Goal: Find specific page/section: Find specific page/section

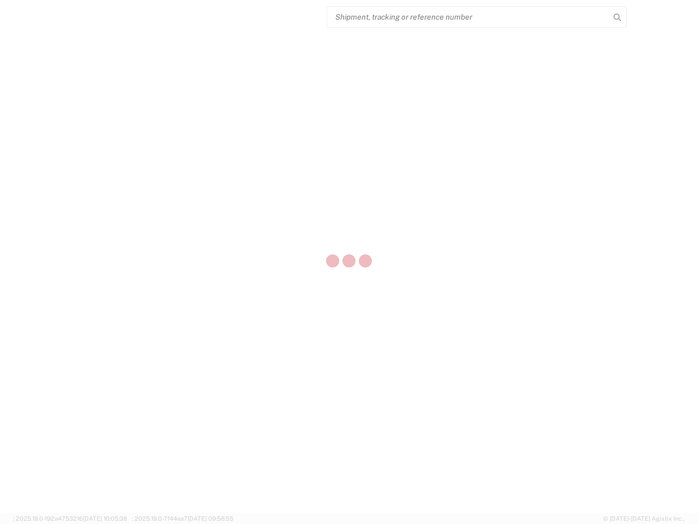
select select "US"
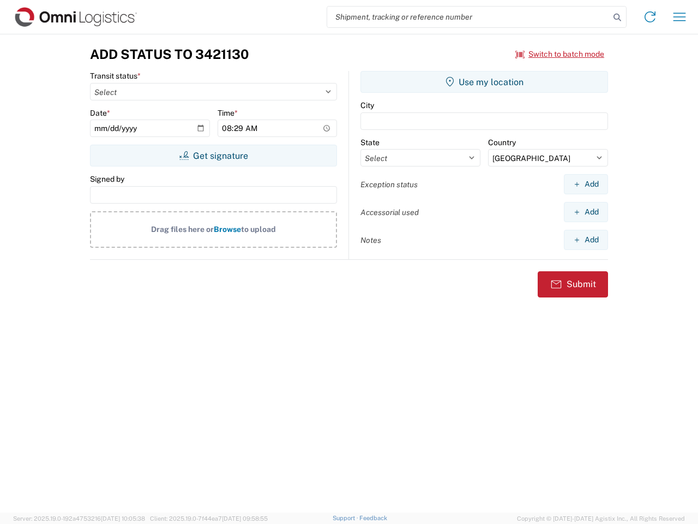
click at [469, 17] on input "search" at bounding box center [468, 17] width 283 height 21
click at [617, 17] on icon at bounding box center [617, 17] width 15 height 15
click at [650, 17] on icon at bounding box center [649, 16] width 17 height 17
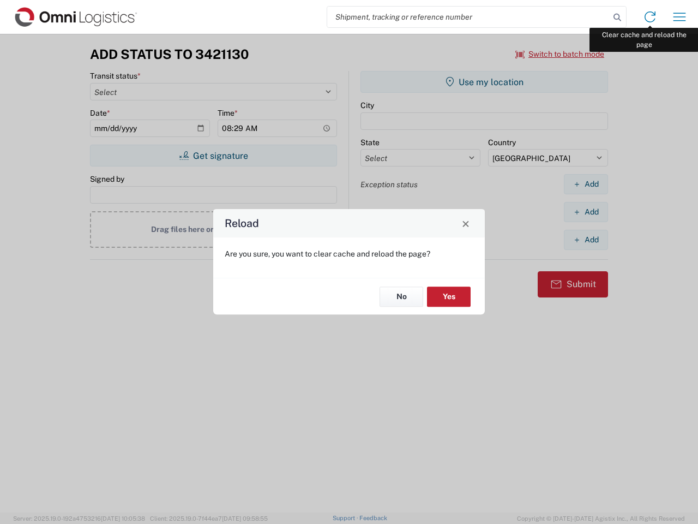
click at [680, 17] on div "Reload Are you sure, you want to clear cache and reload the page? No Yes" at bounding box center [349, 262] width 698 height 524
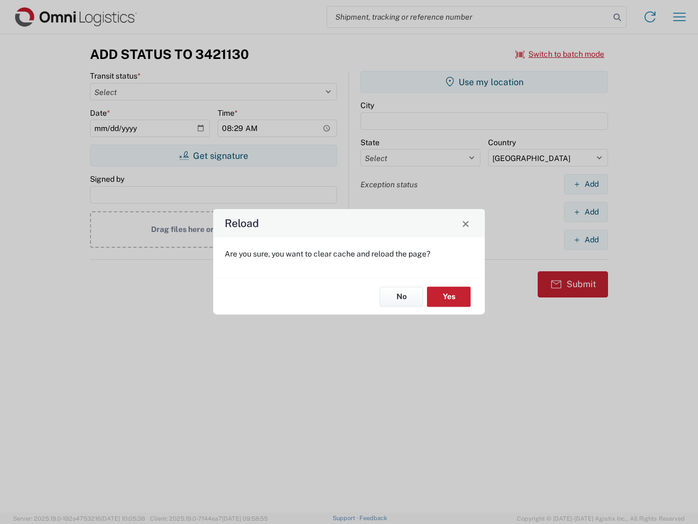
click at [560, 54] on div "Reload Are you sure, you want to clear cache and reload the page? No Yes" at bounding box center [349, 262] width 698 height 524
click at [213, 155] on div "Reload Are you sure, you want to clear cache and reload the page? No Yes" at bounding box center [349, 262] width 698 height 524
click at [484, 82] on div "Reload Are you sure, you want to clear cache and reload the page? No Yes" at bounding box center [349, 262] width 698 height 524
click at [586, 184] on div "Reload Are you sure, you want to clear cache and reload the page? No Yes" at bounding box center [349, 262] width 698 height 524
click at [586, 212] on div "Reload Are you sure, you want to clear cache and reload the page? No Yes" at bounding box center [349, 262] width 698 height 524
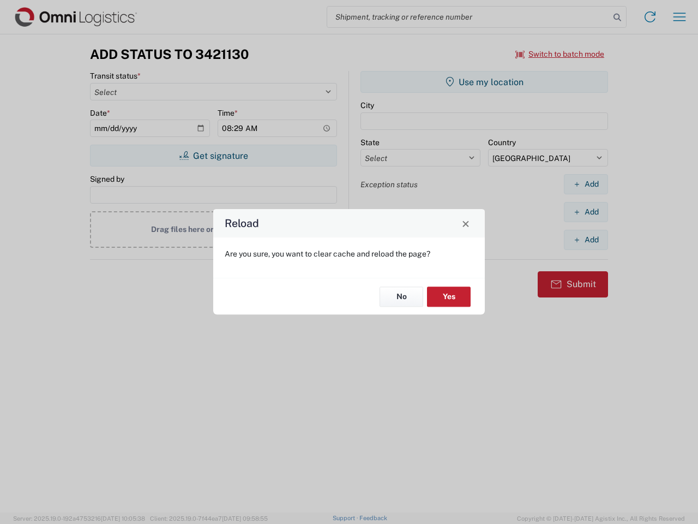
click at [586, 239] on div "Reload Are you sure, you want to clear cache and reload the page? No Yes" at bounding box center [349, 262] width 698 height 524
